Goal: Task Accomplishment & Management: Use online tool/utility

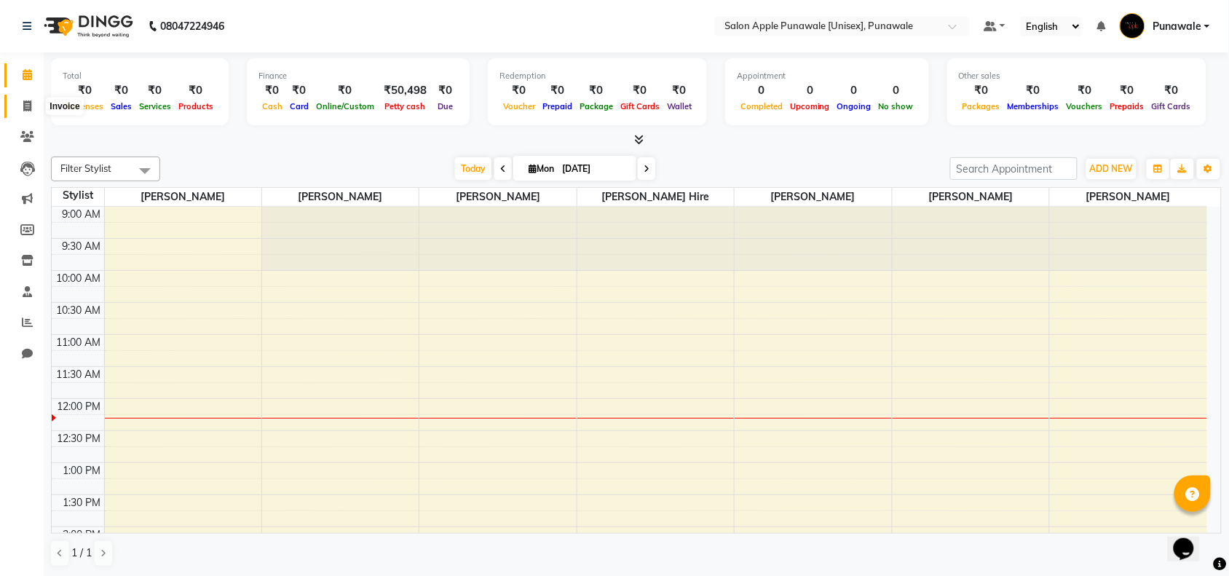
click at [25, 114] on span at bounding box center [27, 106] width 25 height 17
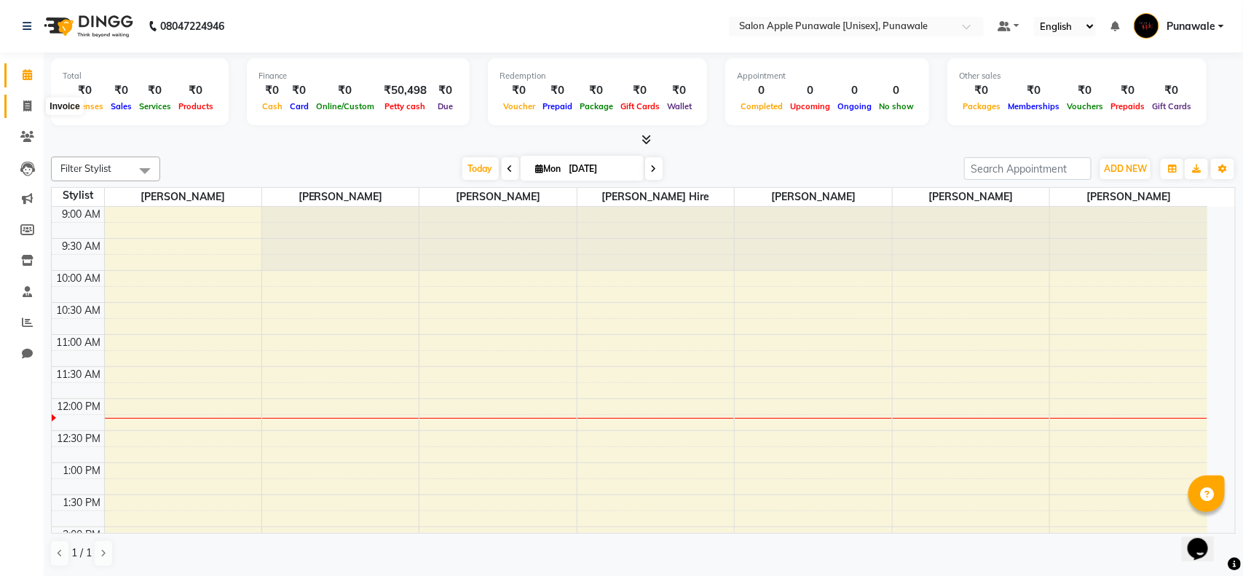
select select "service"
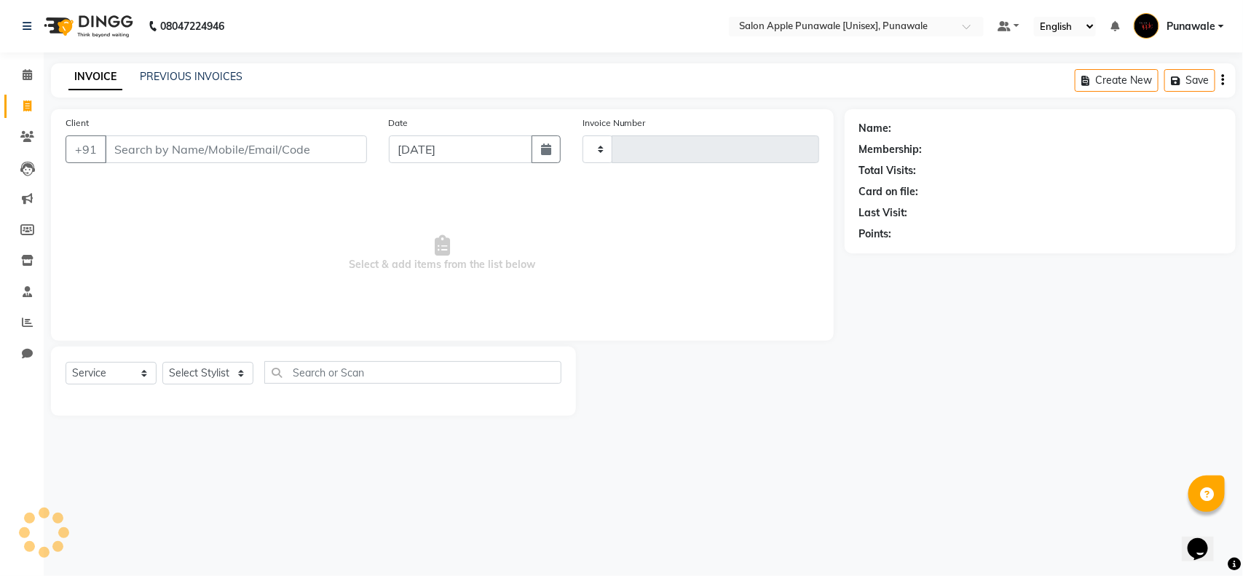
type input "1889"
select select "5421"
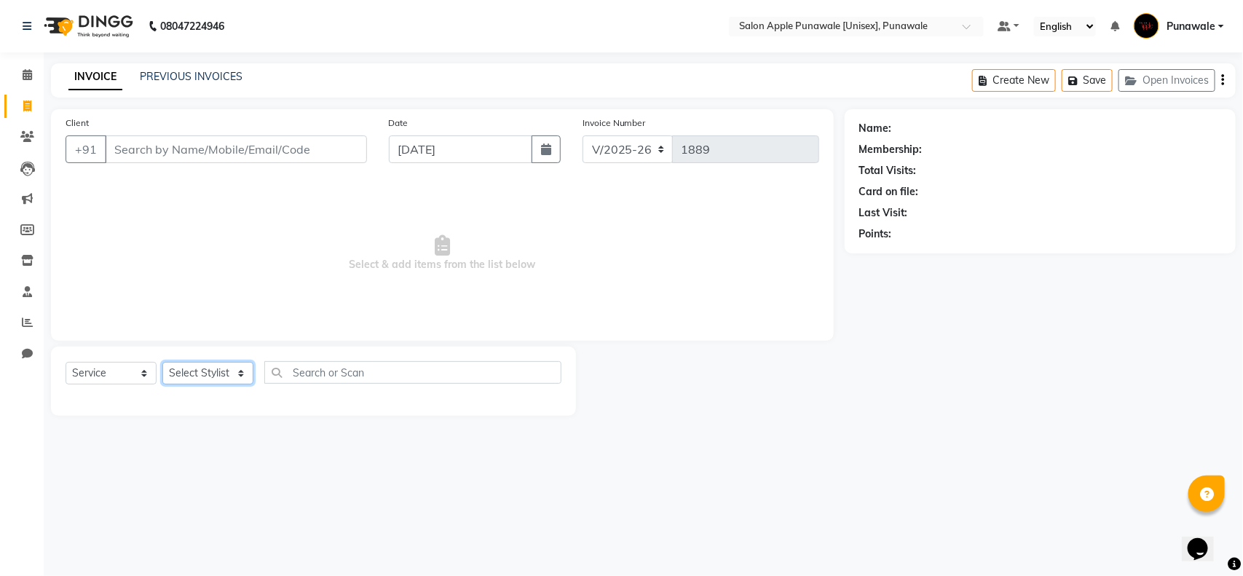
click at [226, 373] on select "Select Stylist" at bounding box center [207, 373] width 91 height 23
click at [395, 289] on span "Select & add items from the list below" at bounding box center [442, 254] width 753 height 146
click at [230, 379] on select "Select Stylist [PERSON_NAME] Avi [PERSON_NAME] [PERSON_NAME] [PERSON_NAME] [PER…" at bounding box center [207, 373] width 91 height 23
select select "85508"
click at [162, 362] on select "Select Stylist [PERSON_NAME] Avi [PERSON_NAME] [PERSON_NAME] [PERSON_NAME] [PER…" at bounding box center [207, 373] width 91 height 23
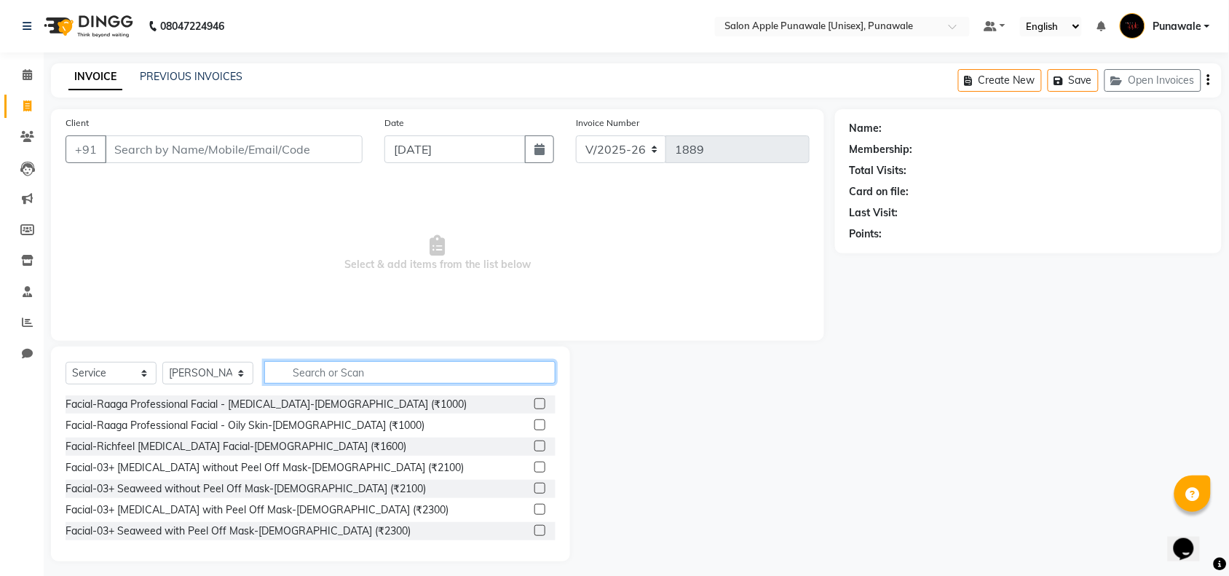
click at [347, 379] on input "text" at bounding box center [409, 372] width 291 height 23
type input "h"
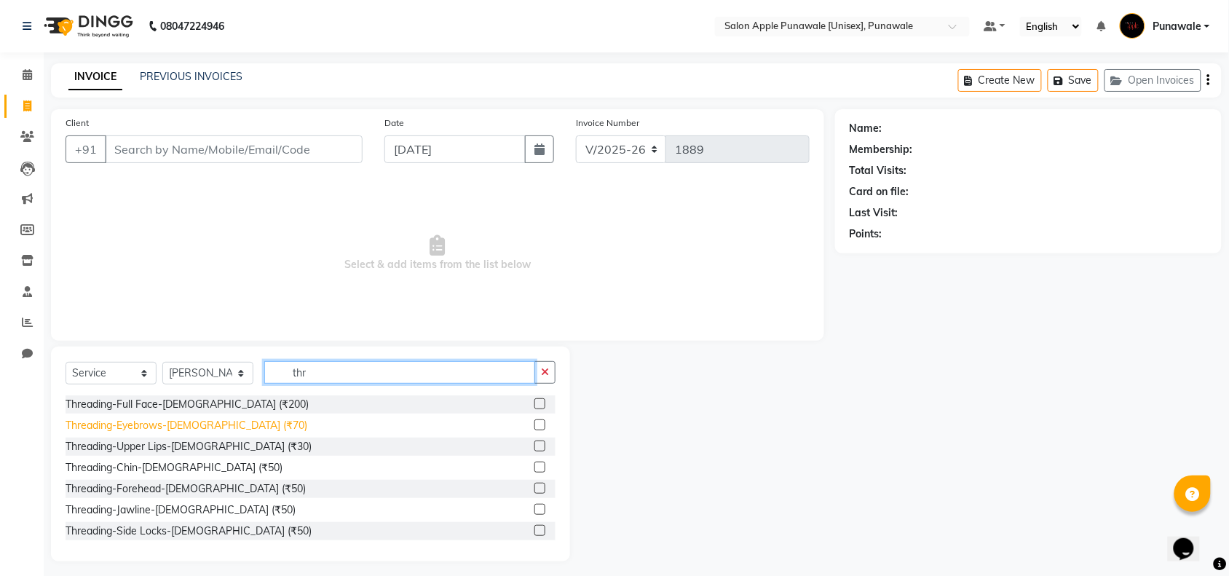
type input "thr"
click at [157, 427] on div "Threading-Eyebrows-[DEMOGRAPHIC_DATA] (₹70)" at bounding box center [187, 425] width 242 height 15
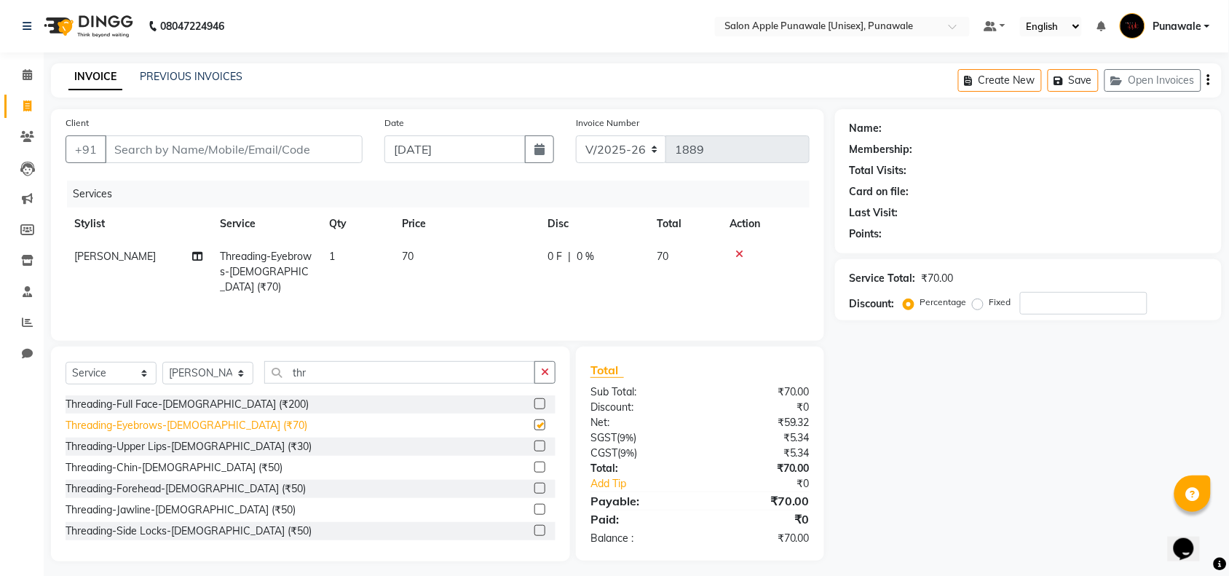
checkbox input "false"
click at [307, 143] on input "Client" at bounding box center [234, 149] width 258 height 28
click at [306, 157] on input "Client" at bounding box center [234, 149] width 258 height 28
type input "9"
type input "0"
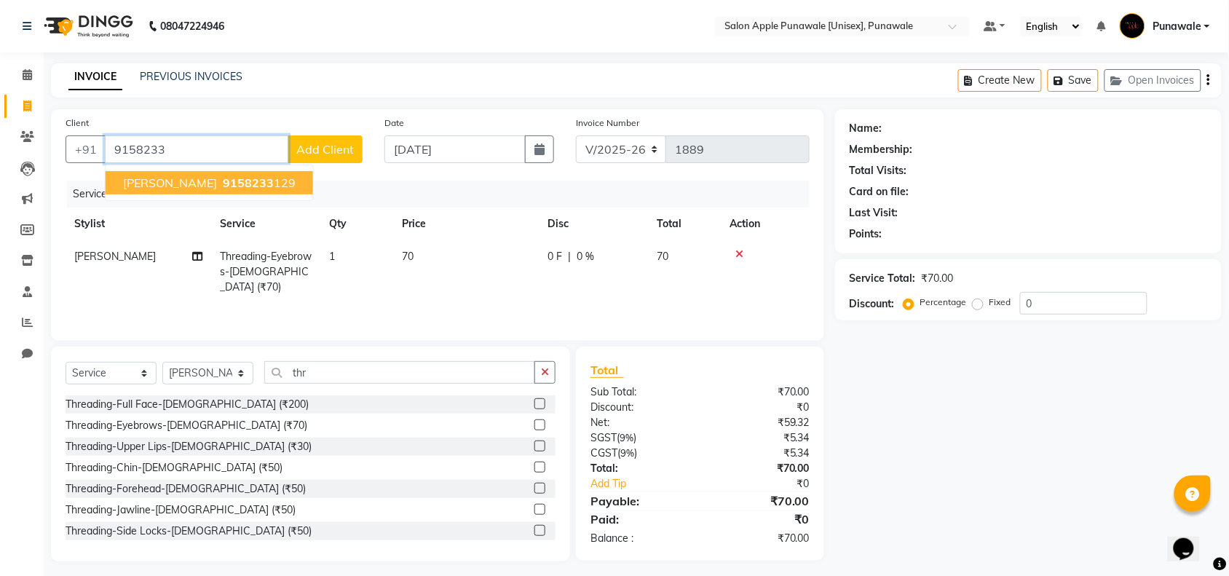
click at [140, 183] on span "[PERSON_NAME]" at bounding box center [170, 182] width 94 height 15
type input "9158233129"
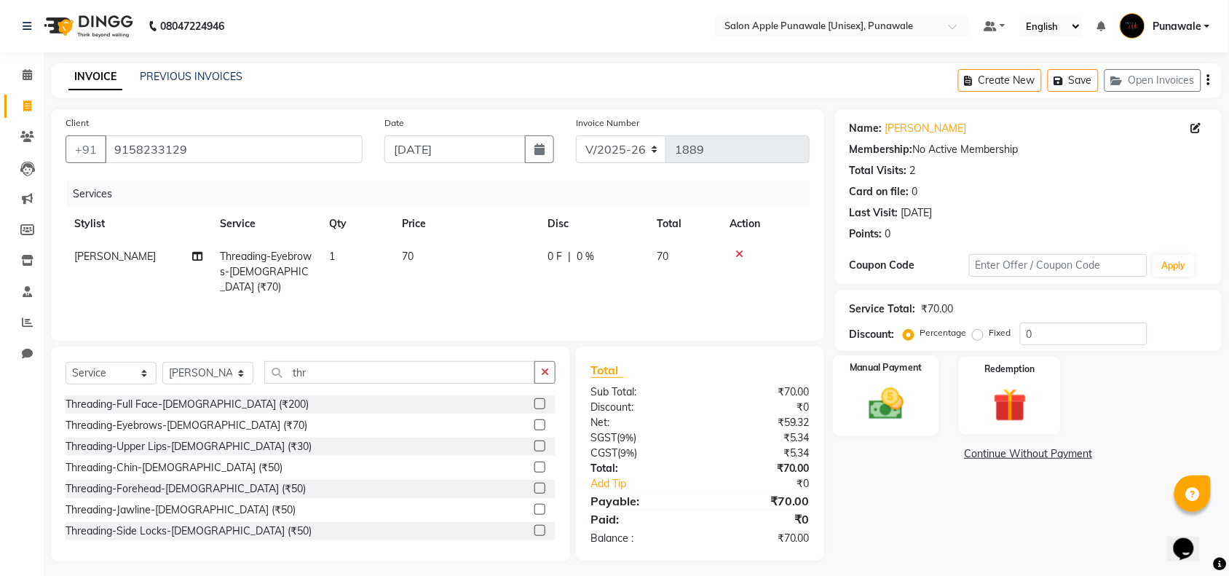
click at [883, 395] on img at bounding box center [886, 404] width 57 height 40
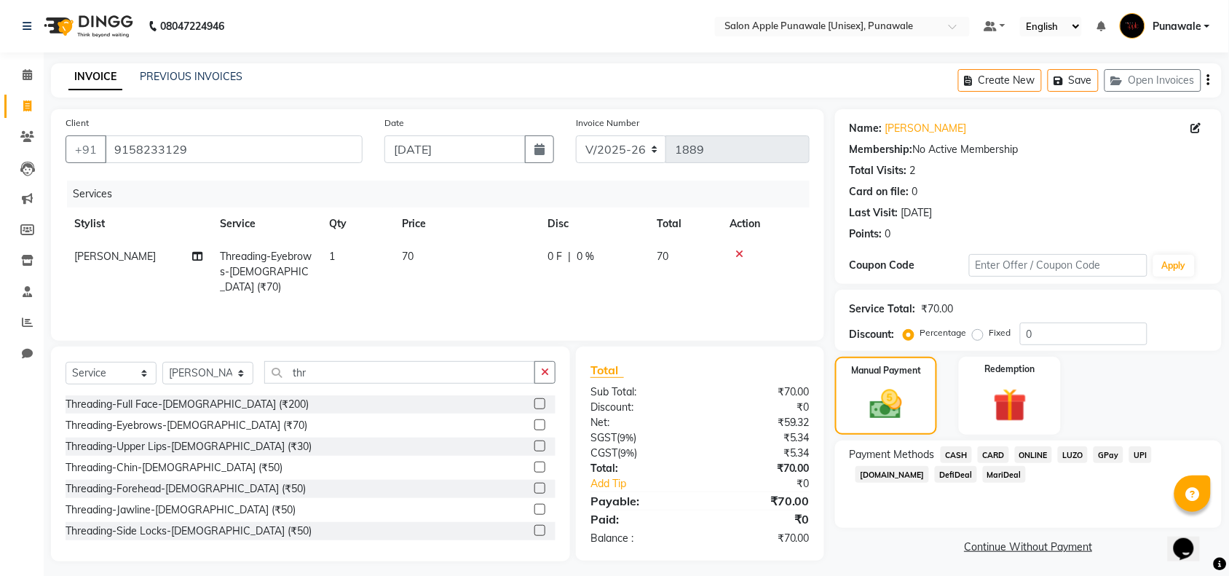
click at [1039, 449] on span "ONLINE" at bounding box center [1034, 454] width 38 height 17
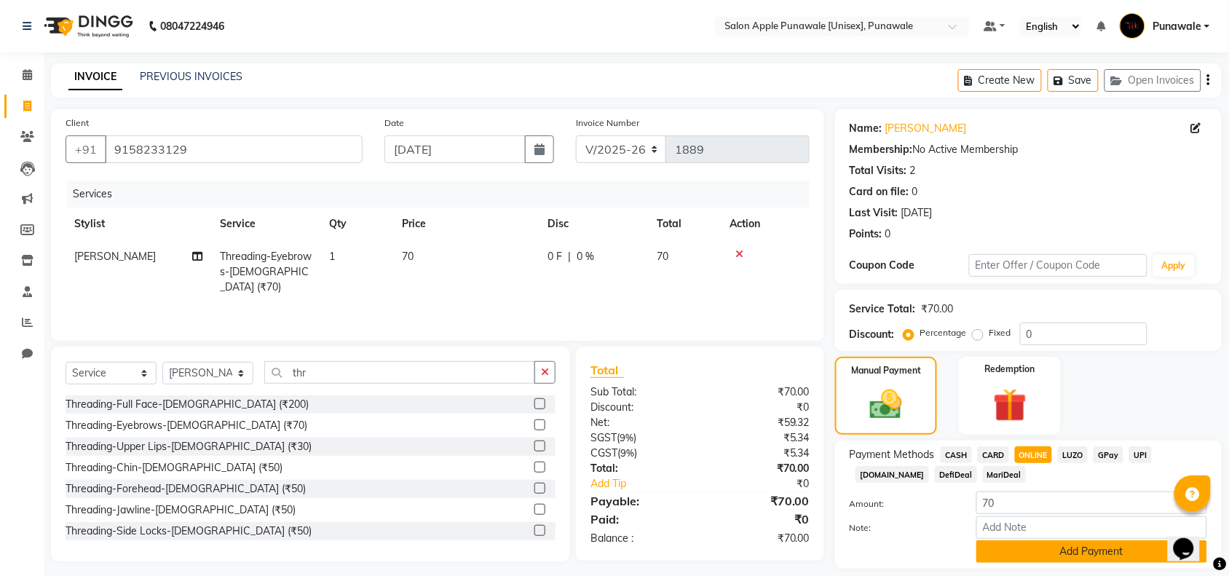
click at [1048, 551] on button "Add Payment" at bounding box center [1091, 551] width 231 height 23
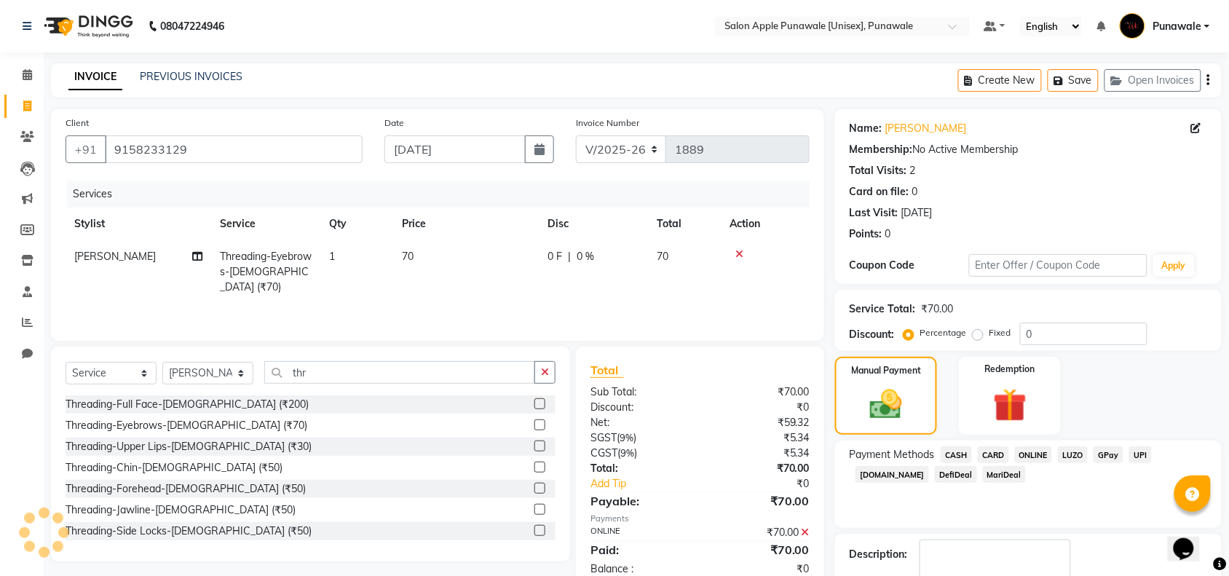
scroll to position [86, 0]
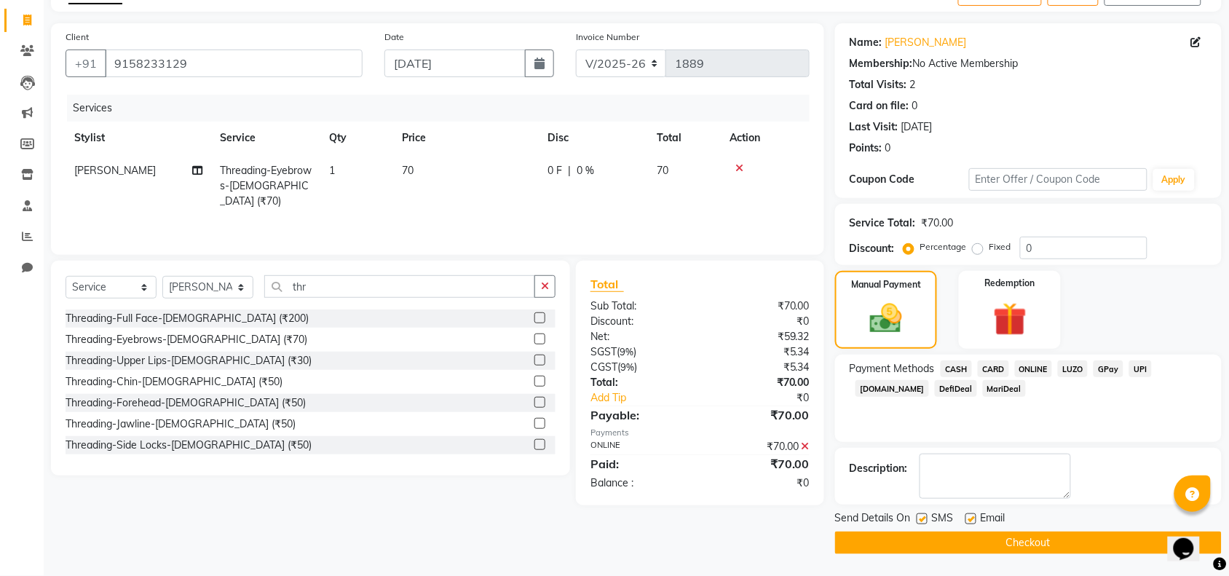
click at [943, 535] on button "Checkout" at bounding box center [1028, 542] width 387 height 23
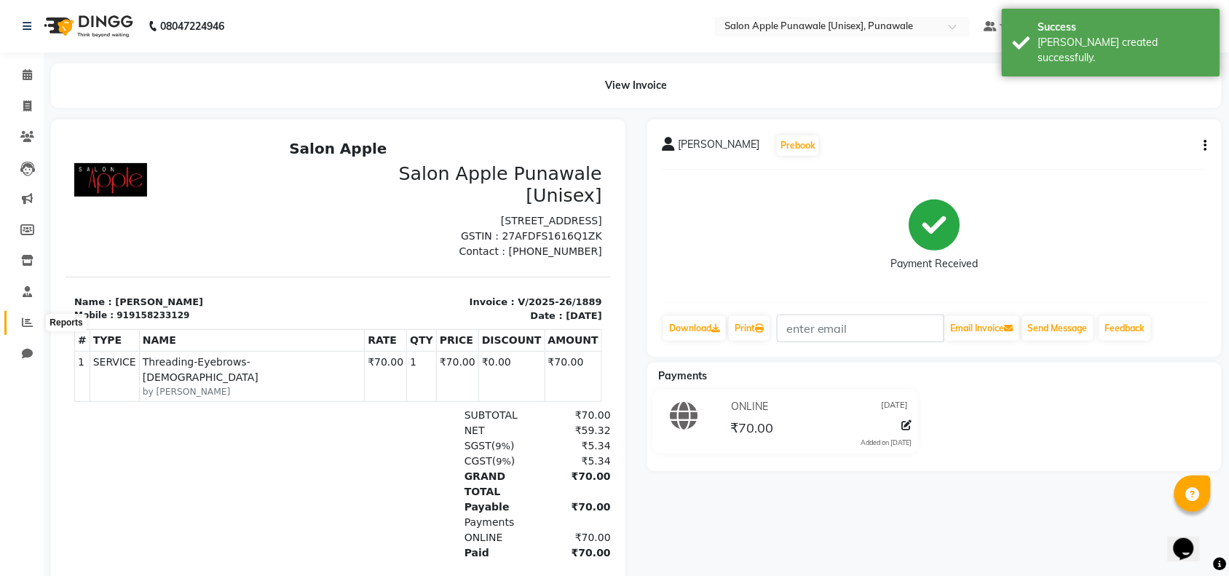
click at [28, 318] on icon at bounding box center [27, 322] width 11 height 11
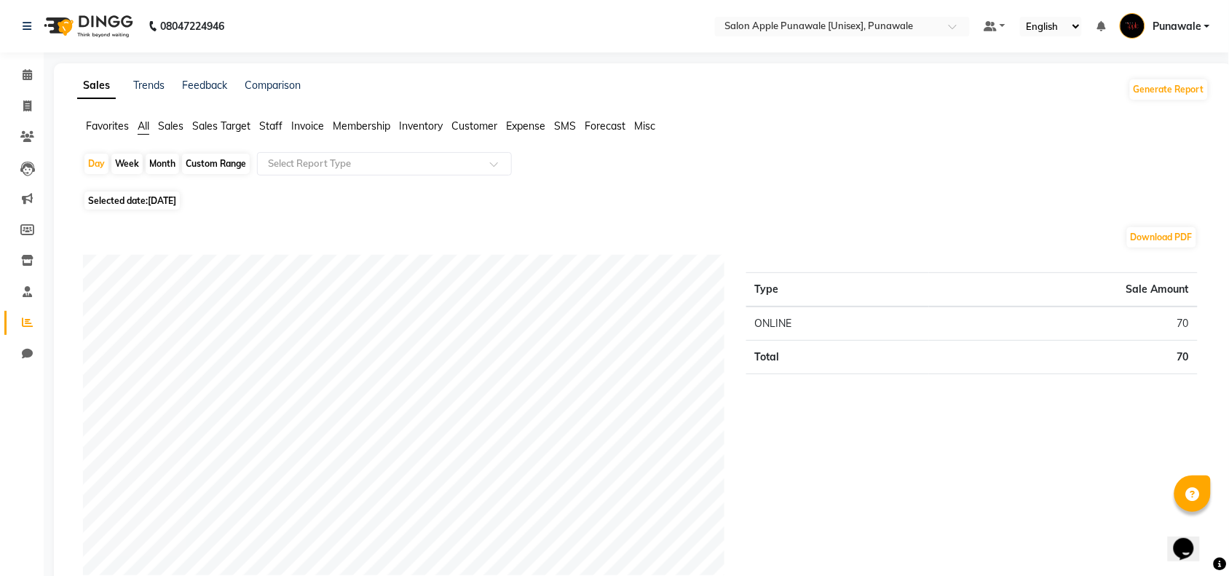
click at [151, 166] on div "Month" at bounding box center [162, 164] width 33 height 20
select select "9"
select select "2025"
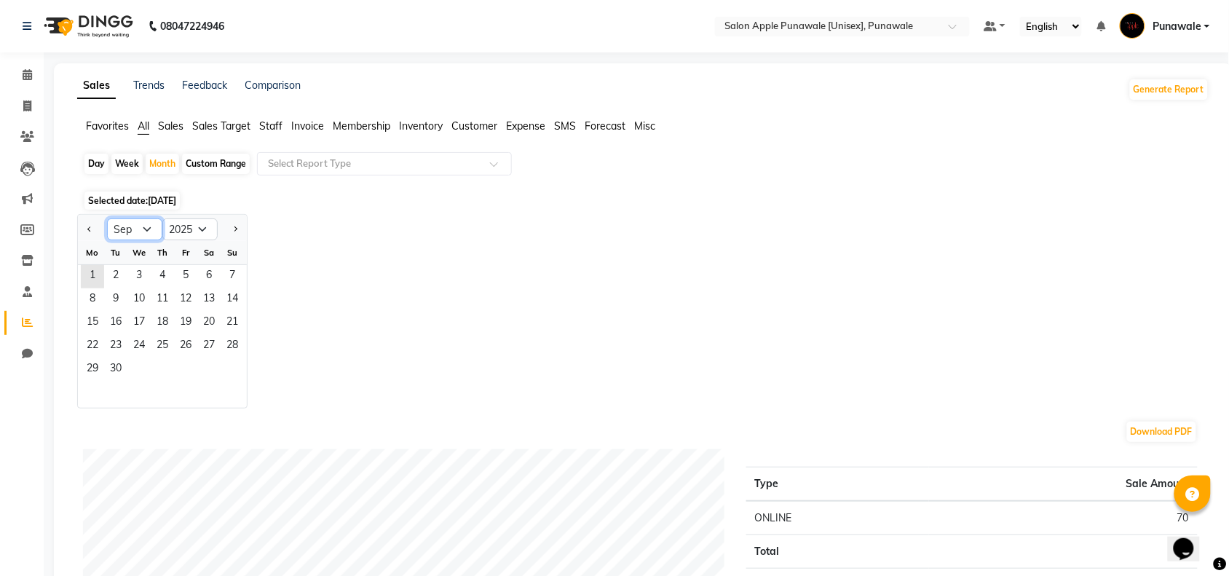
click at [147, 224] on select "Jan Feb Mar Apr May Jun [DATE] Aug Sep Oct Nov Dec" at bounding box center [134, 229] width 55 height 22
select select "8"
click at [107, 219] on select "Jan Feb Mar Apr May Jun [DATE] Aug Sep Oct Nov Dec" at bounding box center [134, 229] width 55 height 22
click at [238, 358] on span "31" at bounding box center [232, 369] width 23 height 23
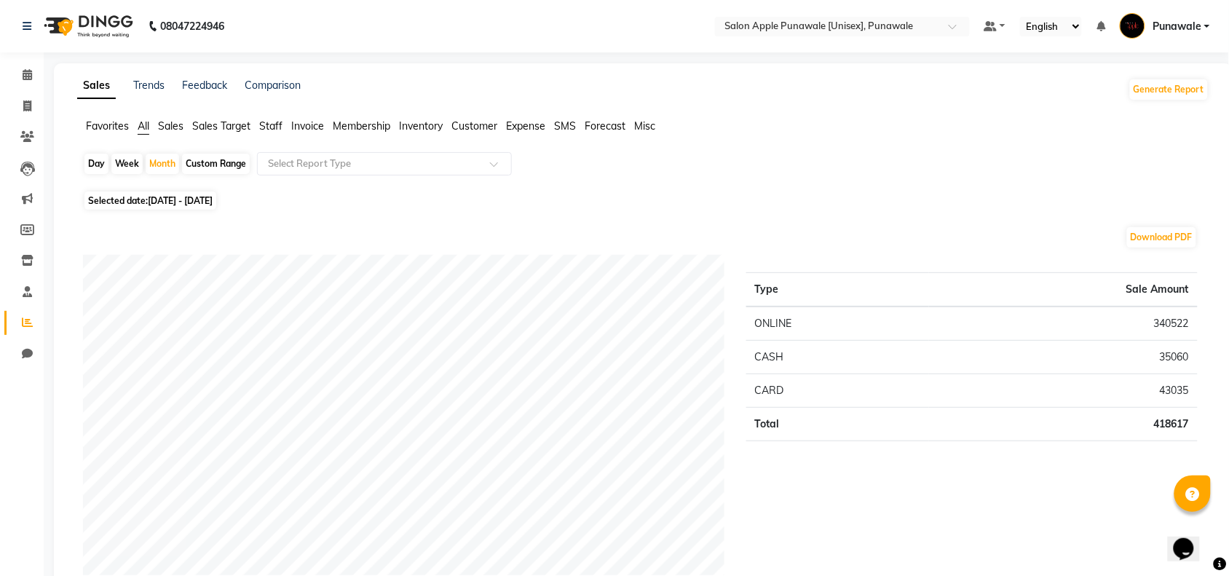
click at [269, 124] on span "Staff" at bounding box center [270, 125] width 23 height 13
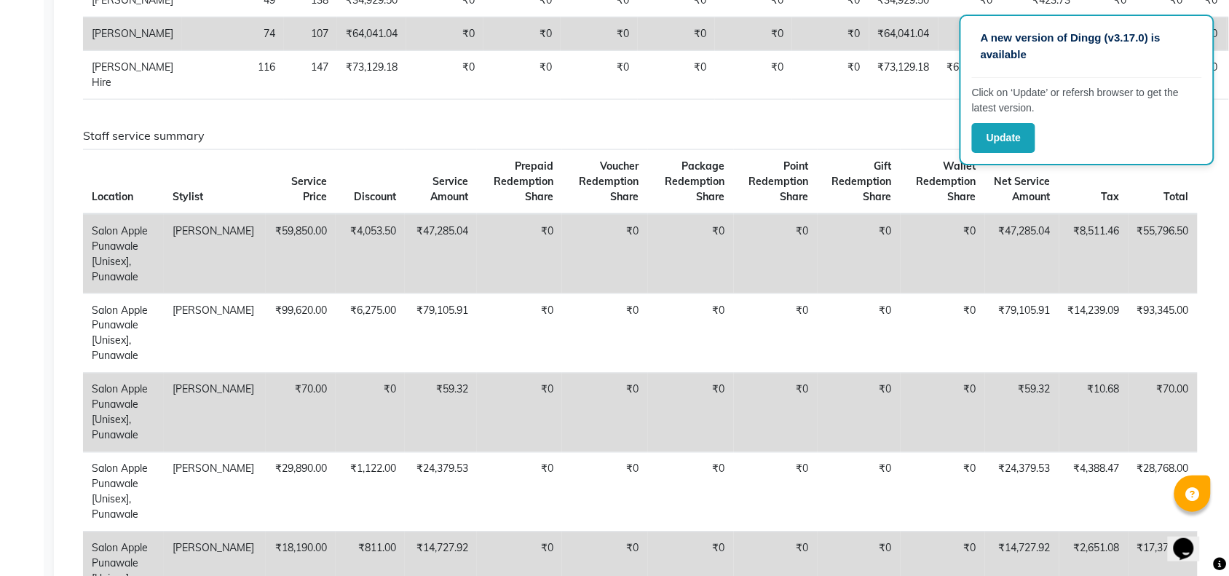
scroll to position [48, 0]
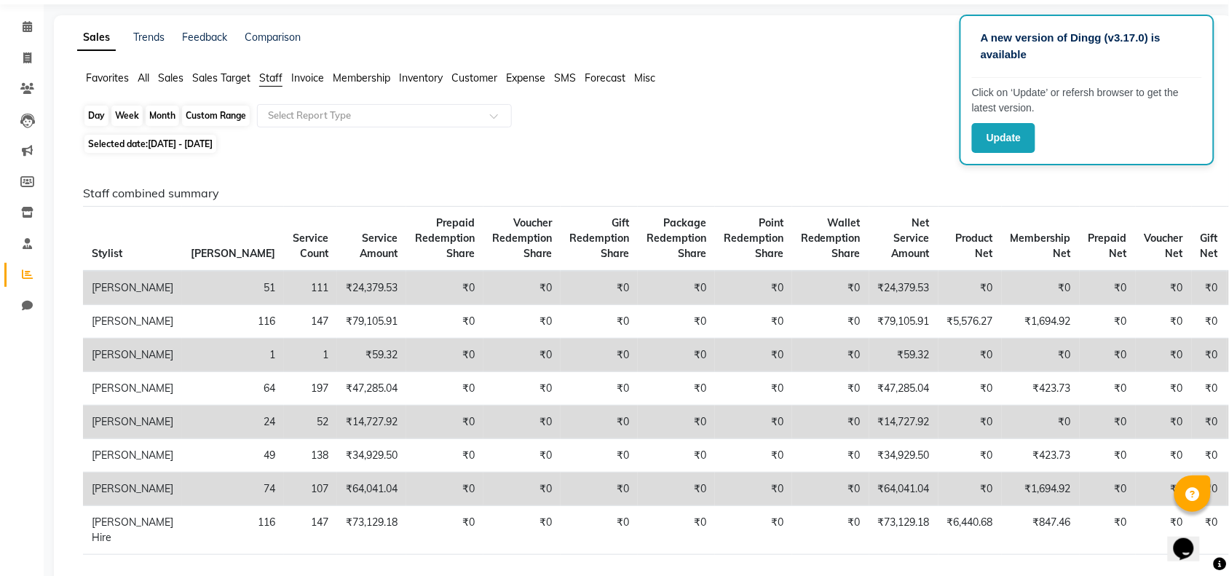
click at [167, 121] on div "Month" at bounding box center [162, 116] width 33 height 20
select select "8"
select select "2025"
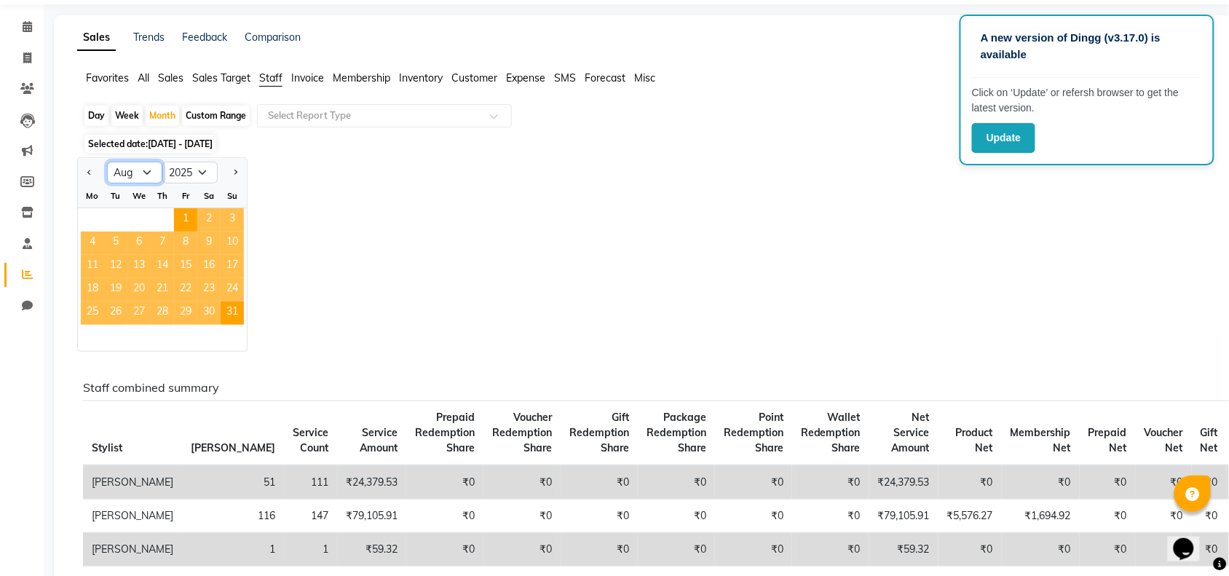
click at [153, 175] on select "Jan Feb Mar Apr May Jun [DATE] Aug Sep Oct Nov Dec" at bounding box center [134, 173] width 55 height 22
click at [33, 83] on icon at bounding box center [27, 88] width 14 height 11
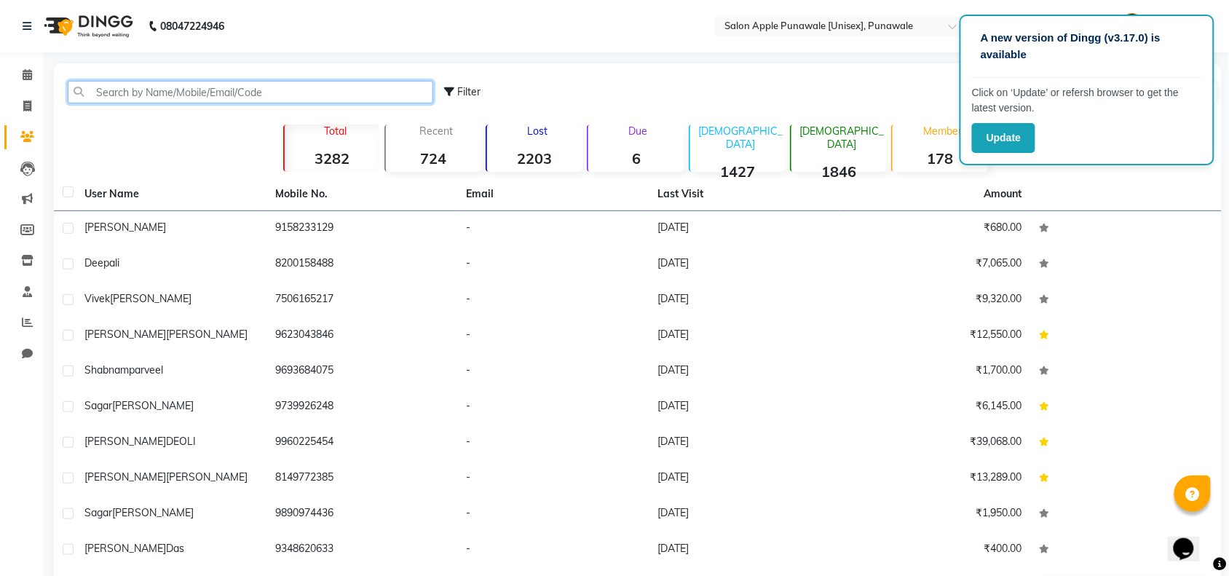
click at [178, 95] on input "text" at bounding box center [250, 92] width 365 height 23
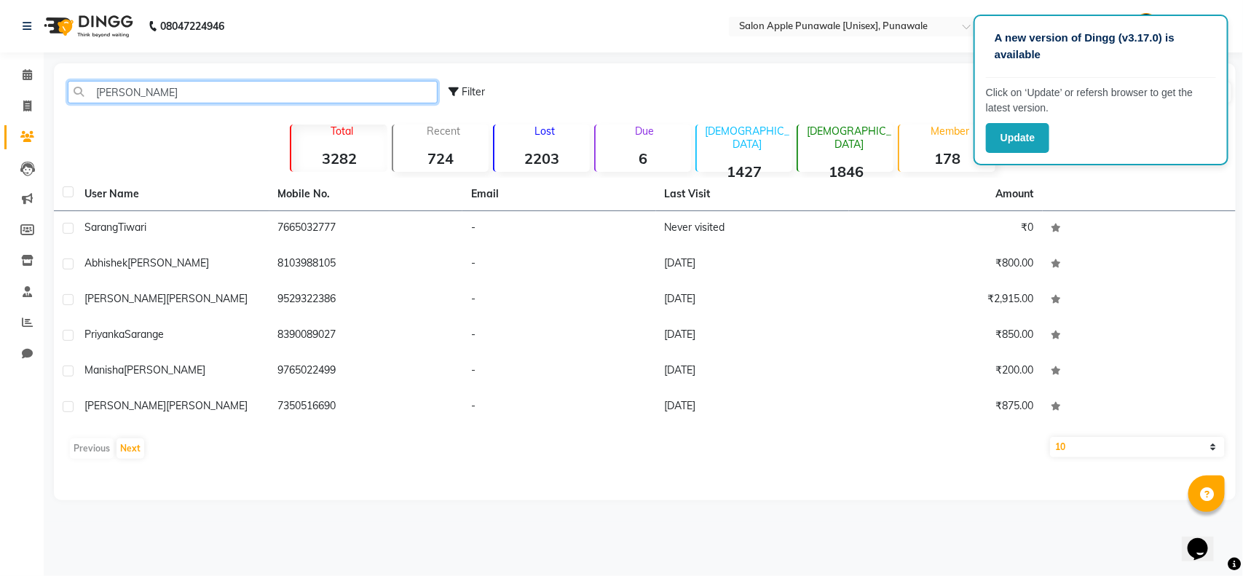
click at [274, 95] on input "[PERSON_NAME]" at bounding box center [253, 92] width 370 height 23
type input "[PERSON_NAME]"
click at [31, 67] on span at bounding box center [27, 75] width 25 height 17
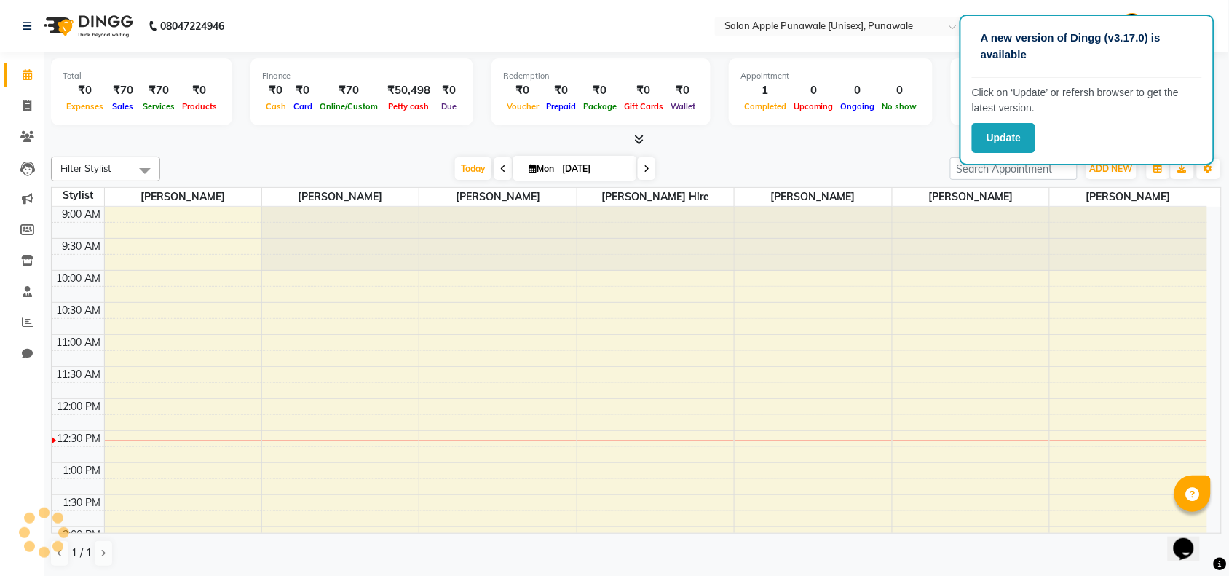
scroll to position [1, 0]
click at [770, 132] on div at bounding box center [636, 139] width 1171 height 15
click at [1221, 148] on div "Total ₹0 Expenses ₹70 Sales ₹70 Services ₹0 Products Finance ₹0 Cash ₹0 Card ₹7…" at bounding box center [636, 314] width 1185 height 524
